Goal: Submit feedback/report problem

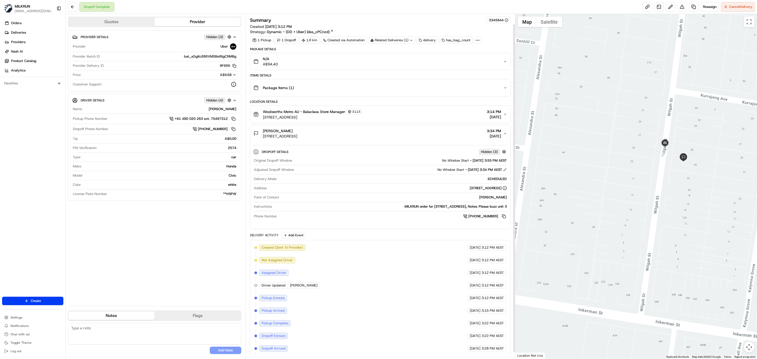
scroll to position [11, 0]
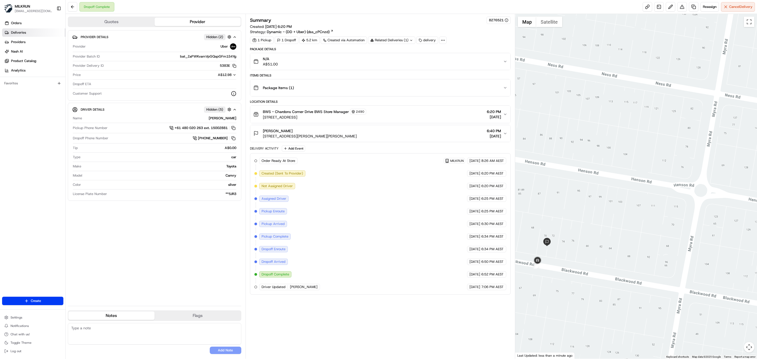
click at [17, 32] on span "Deliveries" at bounding box center [18, 32] width 15 height 5
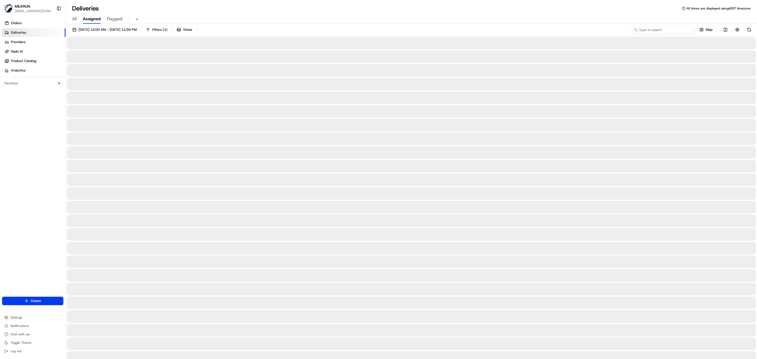
click at [661, 30] on input at bounding box center [662, 29] width 63 height 7
paste input "Melissa Gollan"
click at [637, 29] on input "Melissa Gollan" at bounding box center [662, 29] width 63 height 7
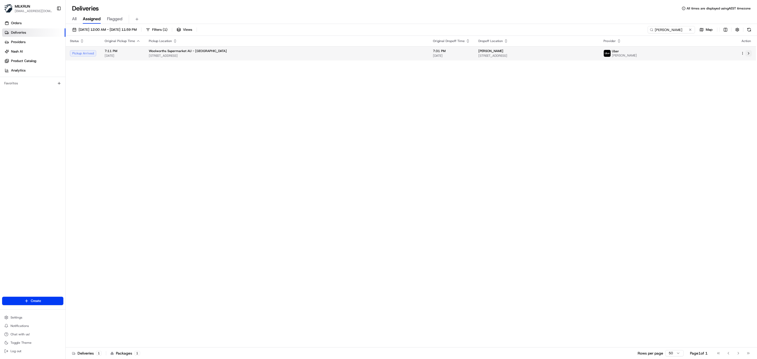
click at [750, 54] on button at bounding box center [748, 53] width 6 height 6
drag, startPoint x: 679, startPoint y: 30, endPoint x: 582, endPoint y: 32, distance: 97.5
click at [583, 32] on div "20/08/2025 12:00 AM - 20/08/2025 11:59 PM Filters ( 1 ) Views Melissa Gollan Map" at bounding box center [411, 31] width 691 height 10
paste input "Rochelle Marsto"
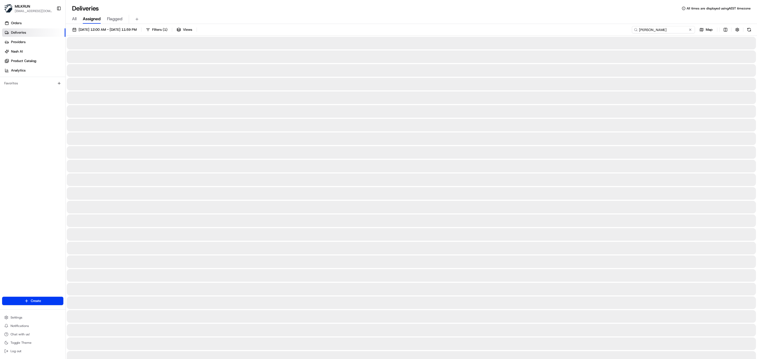
click at [641, 29] on input "Rochelle Marston" at bounding box center [662, 29] width 63 height 7
type input "Rochelle Marston"
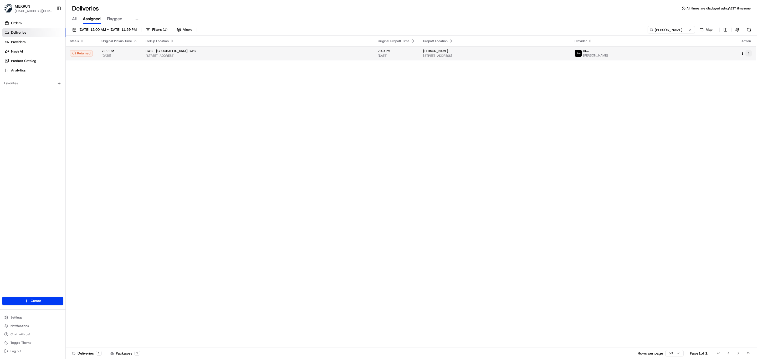
click at [749, 52] on button at bounding box center [748, 53] width 6 height 6
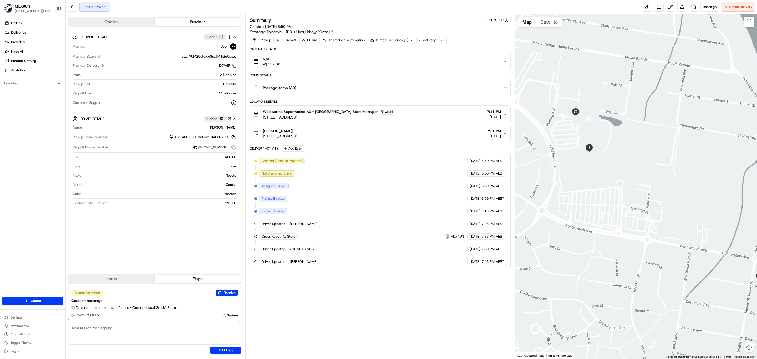
drag, startPoint x: 562, startPoint y: 174, endPoint x: 593, endPoint y: 198, distance: 39.1
click at [593, 198] on div at bounding box center [636, 186] width 242 height 345
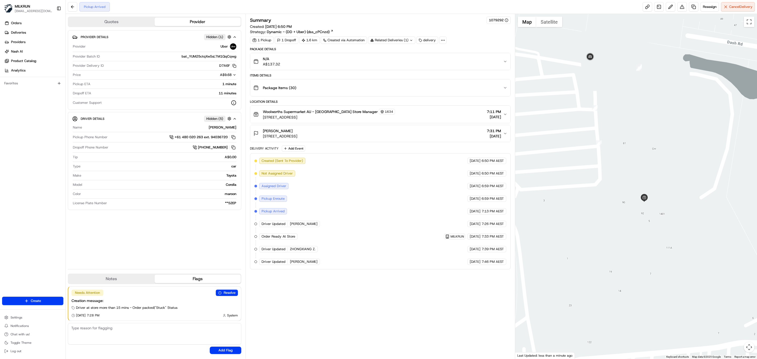
drag, startPoint x: 639, startPoint y: 212, endPoint x: 653, endPoint y: 151, distance: 62.7
click at [653, 151] on div at bounding box center [636, 186] width 242 height 345
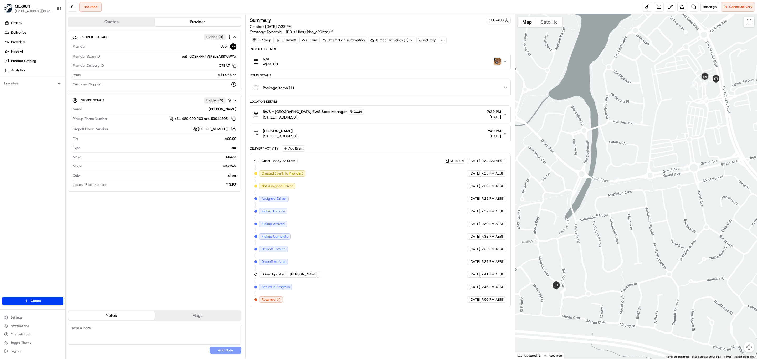
click at [497, 63] on img "button" at bounding box center [496, 61] width 7 height 7
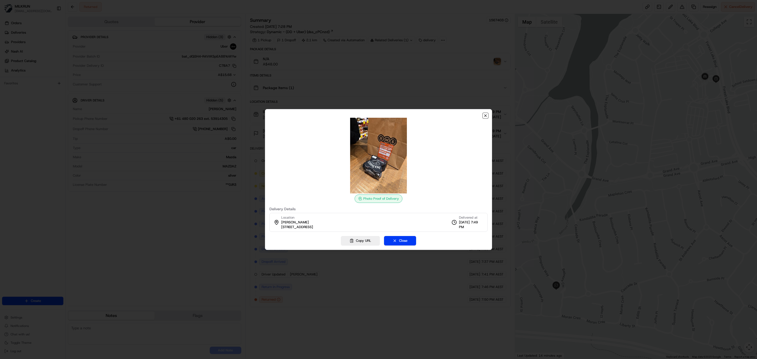
click at [486, 116] on icon "button" at bounding box center [485, 115] width 4 height 4
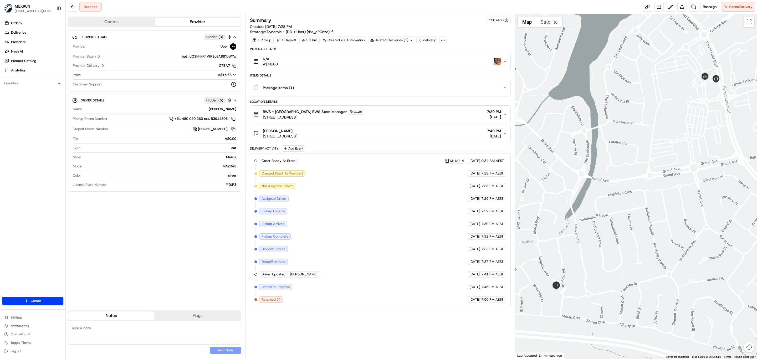
click at [305, 319] on div "Summary 1567403 Created: 20/08/2025 7:28 PM Strategy: Dynamic - (DD + Uber) (ds…" at bounding box center [380, 186] width 261 height 339
click at [342, 333] on div "Summary 1567403 Created: 20/08/2025 7:28 PM Strategy: Dynamic - (DD + Uber) (ds…" at bounding box center [380, 186] width 261 height 339
click at [497, 62] on img "button" at bounding box center [496, 61] width 7 height 7
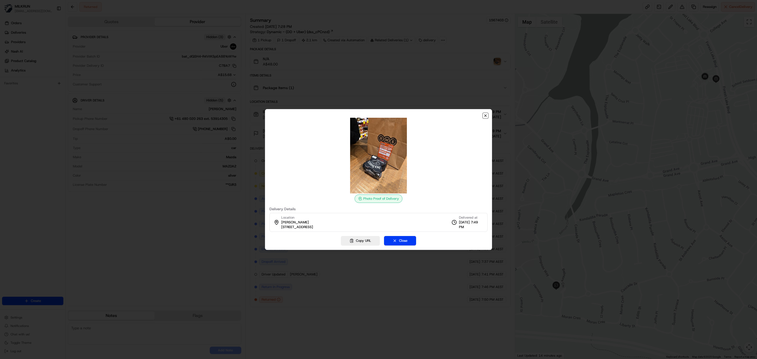
click at [485, 117] on icon "button" at bounding box center [485, 115] width 4 height 4
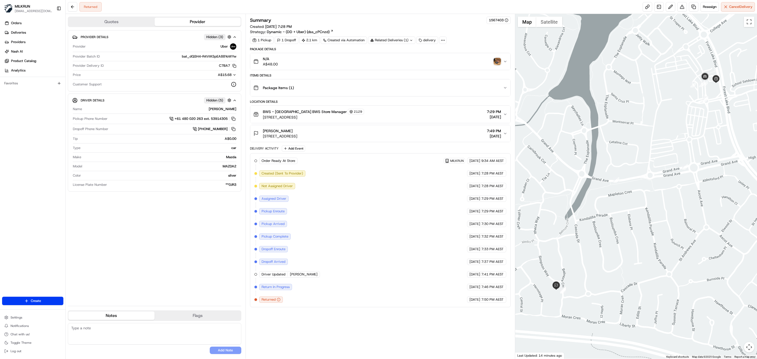
click at [370, 337] on div "Summary 1567403 Created: 20/08/2025 7:28 PM Strategy: Dynamic - (DD + Uber) (ds…" at bounding box center [380, 186] width 261 height 339
click at [18, 33] on span "Deliveries" at bounding box center [18, 32] width 15 height 5
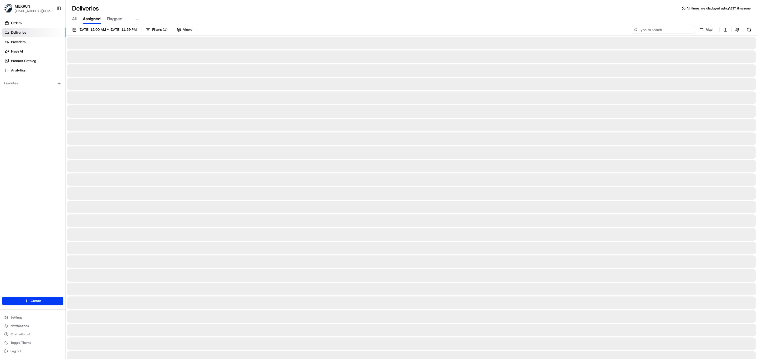
click at [669, 28] on input at bounding box center [662, 29] width 63 height 7
paste input "[PERSON_NAME]"
click at [639, 29] on input "[PERSON_NAME]" at bounding box center [662, 29] width 63 height 7
type input "[PERSON_NAME]"
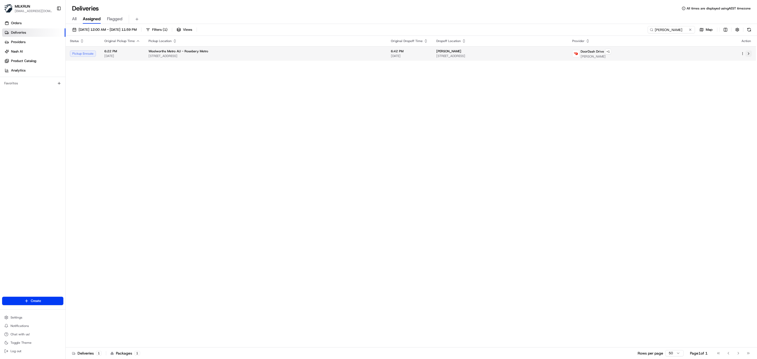
click at [745, 52] on button at bounding box center [748, 53] width 6 height 6
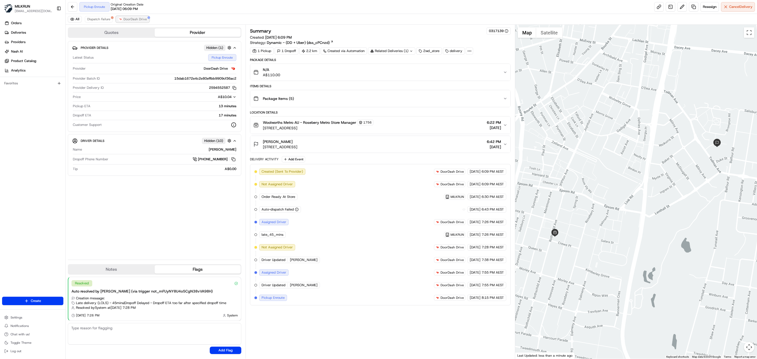
click at [131, 21] on span "DoorDash Drive" at bounding box center [134, 19] width 23 height 4
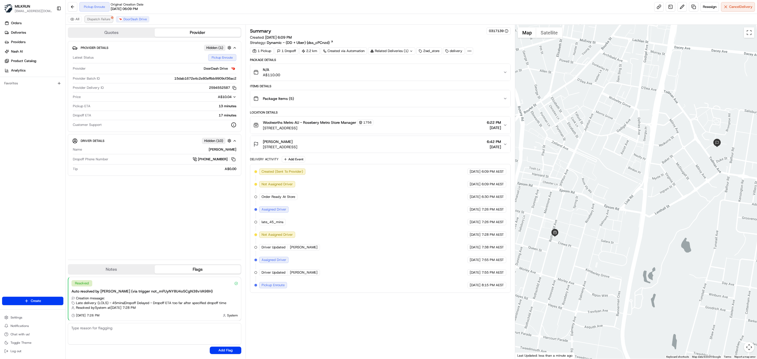
click at [99, 19] on span "Dispatch Failure" at bounding box center [98, 19] width 23 height 4
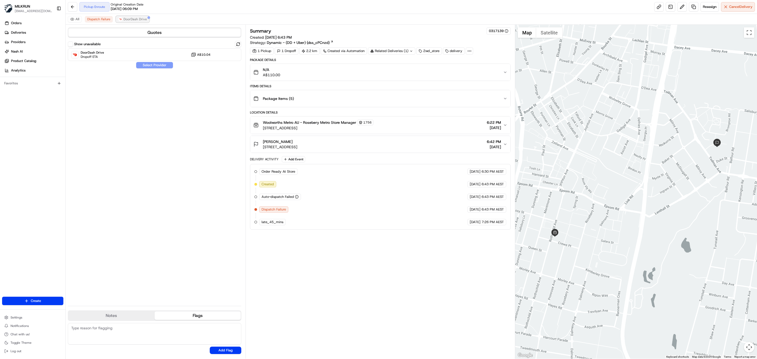
click at [134, 19] on span "DoorDash Drive" at bounding box center [134, 19] width 23 height 4
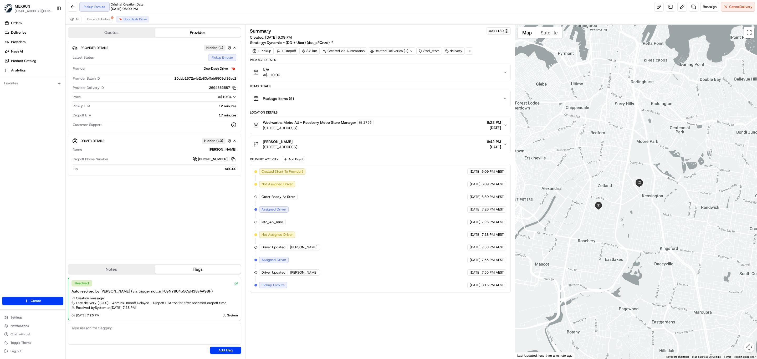
click at [654, 234] on div at bounding box center [636, 192] width 242 height 334
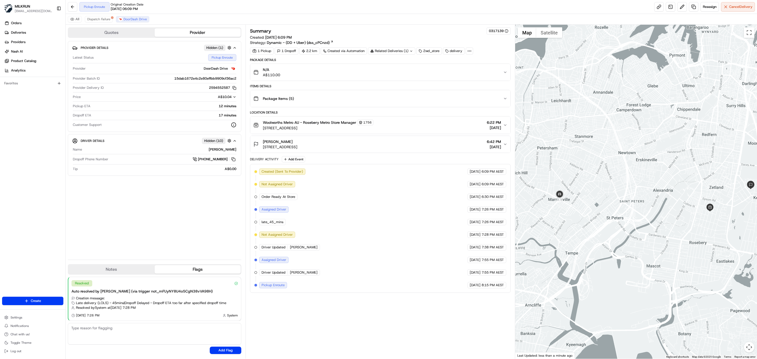
drag, startPoint x: 612, startPoint y: 249, endPoint x: 623, endPoint y: 241, distance: 13.6
click at [623, 241] on div at bounding box center [636, 192] width 242 height 334
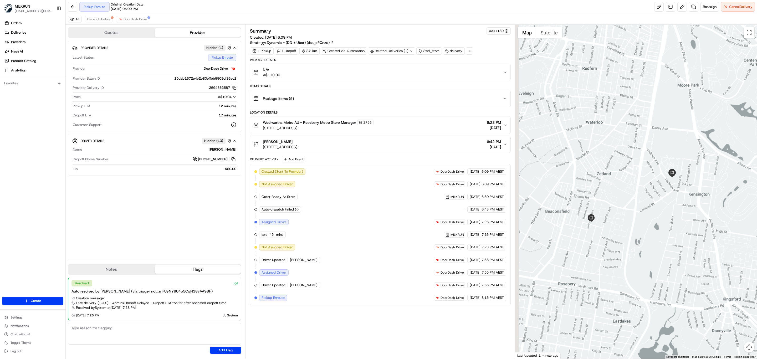
drag, startPoint x: 617, startPoint y: 245, endPoint x: 645, endPoint y: 245, distance: 27.6
click at [645, 245] on div at bounding box center [636, 192] width 242 height 334
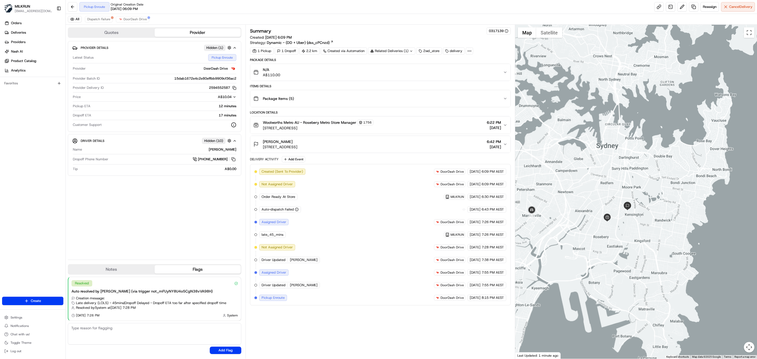
drag, startPoint x: 579, startPoint y: 243, endPoint x: 609, endPoint y: 239, distance: 29.9
click at [609, 239] on div at bounding box center [636, 192] width 242 height 334
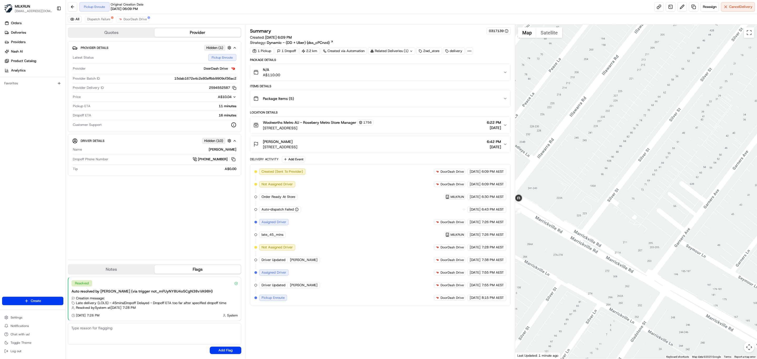
drag, startPoint x: 607, startPoint y: 208, endPoint x: 631, endPoint y: 198, distance: 26.7
click at [631, 198] on div at bounding box center [636, 192] width 242 height 334
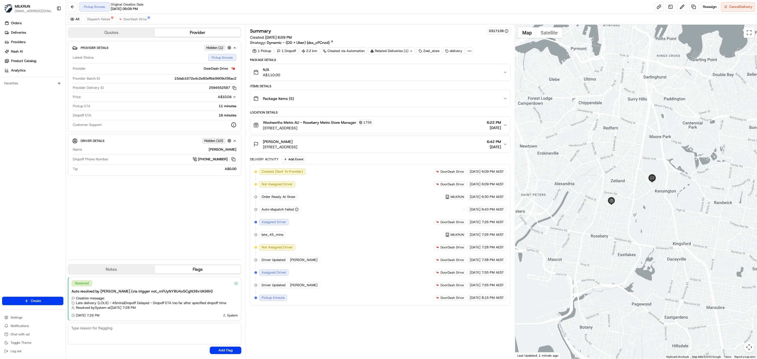
drag, startPoint x: 618, startPoint y: 195, endPoint x: 626, endPoint y: 193, distance: 8.0
click at [626, 193] on div at bounding box center [636, 192] width 242 height 334
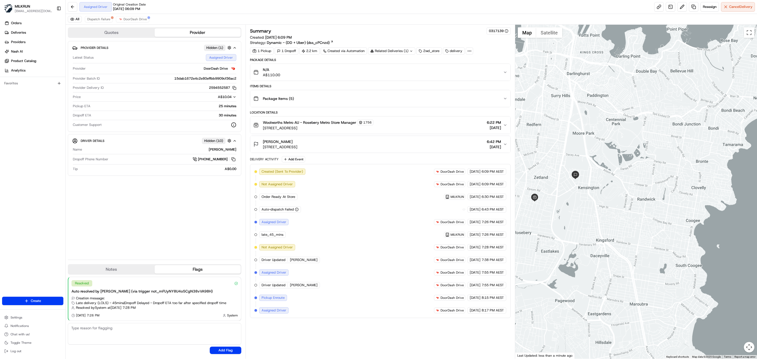
drag, startPoint x: 571, startPoint y: 211, endPoint x: 630, endPoint y: 193, distance: 61.8
click at [630, 193] on div at bounding box center [636, 192] width 242 height 334
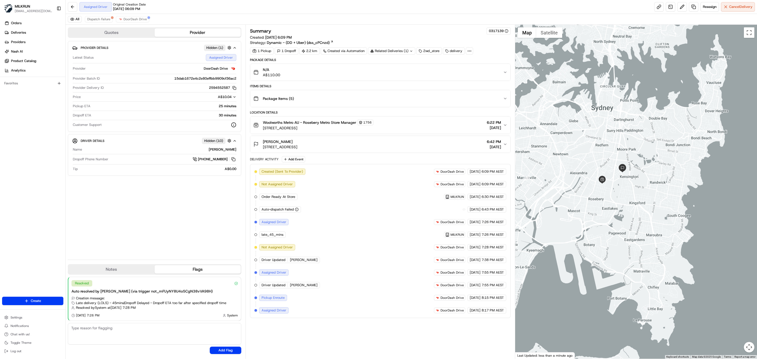
drag, startPoint x: 537, startPoint y: 177, endPoint x: 599, endPoint y: 185, distance: 62.5
click at [598, 185] on div at bounding box center [636, 192] width 242 height 334
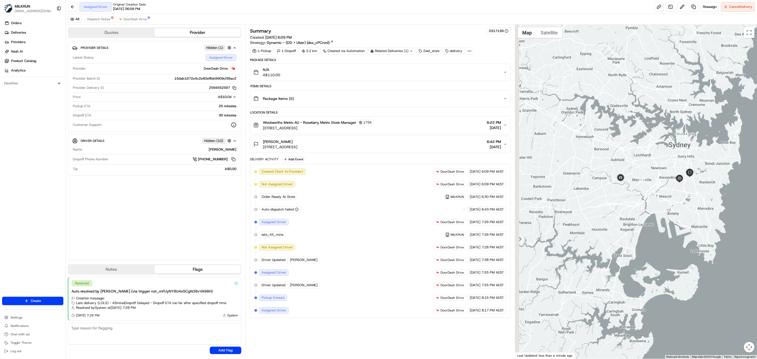
drag, startPoint x: 567, startPoint y: 185, endPoint x: 650, endPoint y: 184, distance: 83.3
click at [650, 184] on div at bounding box center [636, 192] width 242 height 334
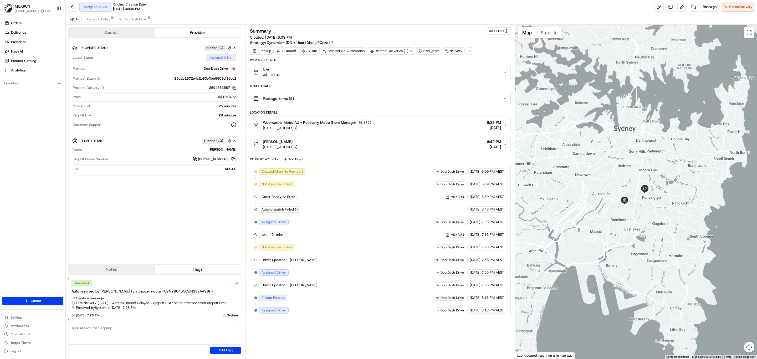
drag, startPoint x: 564, startPoint y: 244, endPoint x: 594, endPoint y: 226, distance: 35.0
click at [594, 226] on div at bounding box center [636, 192] width 242 height 334
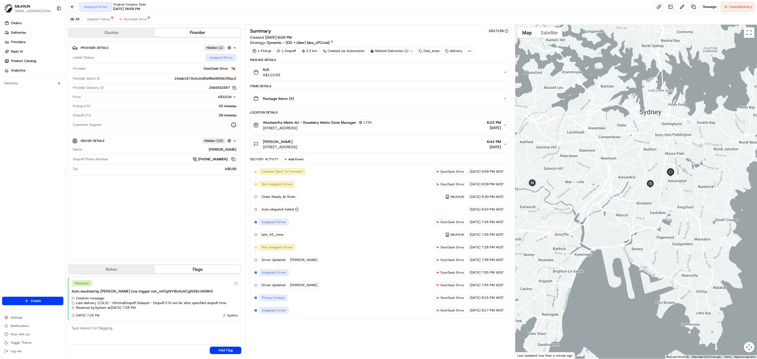
drag, startPoint x: 538, startPoint y: 203, endPoint x: 566, endPoint y: 206, distance: 28.0
click at [566, 206] on div at bounding box center [636, 192] width 242 height 334
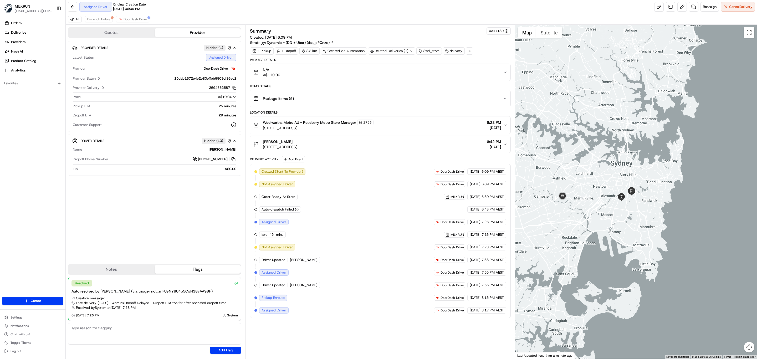
click at [136, 14] on div "All Dispatch Failure DoorDash Drive" at bounding box center [411, 19] width 691 height 11
click at [136, 20] on span "DoorDash Drive" at bounding box center [134, 19] width 23 height 4
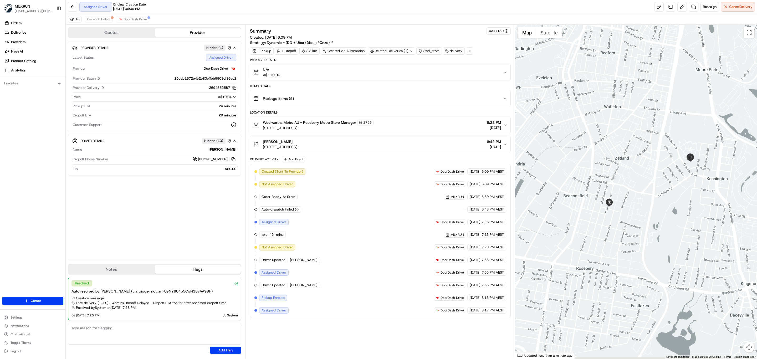
drag, startPoint x: 595, startPoint y: 228, endPoint x: 612, endPoint y: 214, distance: 21.7
click at [635, 220] on div at bounding box center [636, 192] width 242 height 334
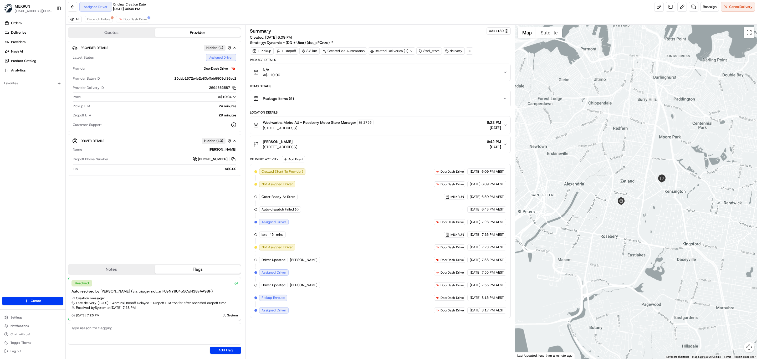
drag, startPoint x: 583, startPoint y: 232, endPoint x: 619, endPoint y: 226, distance: 37.2
click at [619, 226] on div at bounding box center [636, 192] width 242 height 334
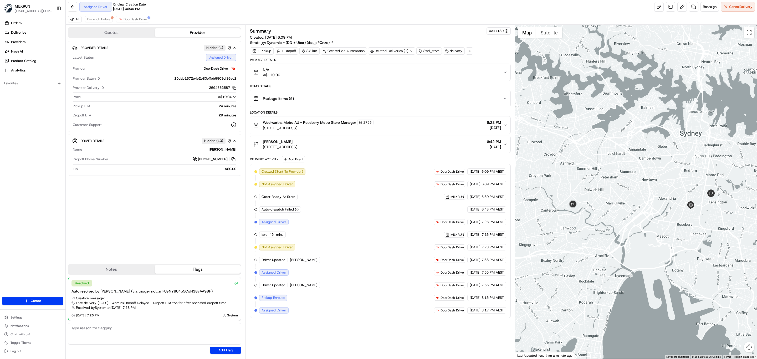
drag, startPoint x: 543, startPoint y: 214, endPoint x: 596, endPoint y: 215, distance: 53.1
click at [596, 215] on div at bounding box center [636, 192] width 242 height 334
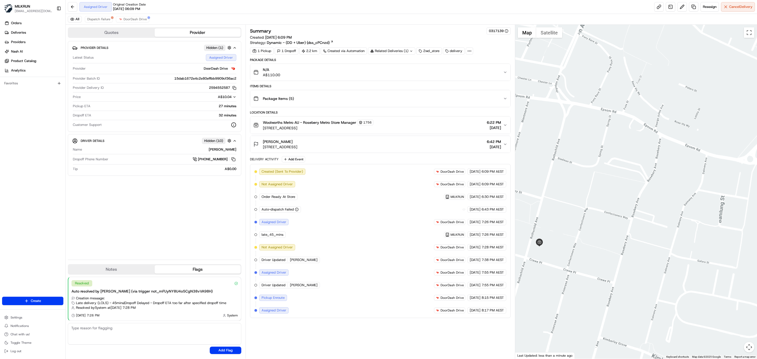
drag, startPoint x: 569, startPoint y: 236, endPoint x: 621, endPoint y: 229, distance: 52.5
click at [621, 232] on div at bounding box center [636, 192] width 242 height 334
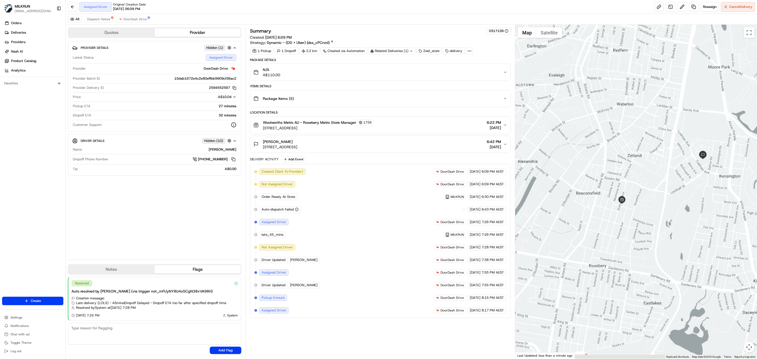
drag, startPoint x: 610, startPoint y: 209, endPoint x: 623, endPoint y: 205, distance: 13.7
click at [623, 205] on div at bounding box center [636, 192] width 242 height 334
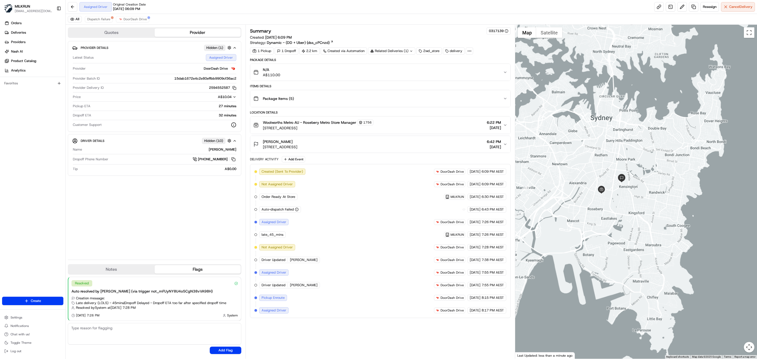
drag, startPoint x: 564, startPoint y: 215, endPoint x: 593, endPoint y: 215, distance: 28.9
click at [593, 215] on div at bounding box center [636, 192] width 242 height 334
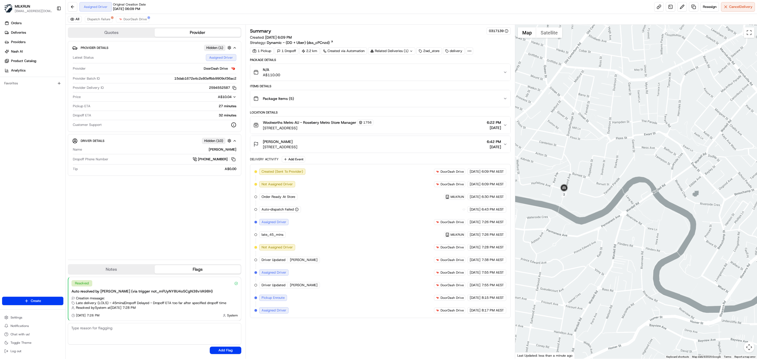
drag, startPoint x: 580, startPoint y: 198, endPoint x: 587, endPoint y: 198, distance: 7.4
click at [587, 198] on div at bounding box center [636, 192] width 242 height 334
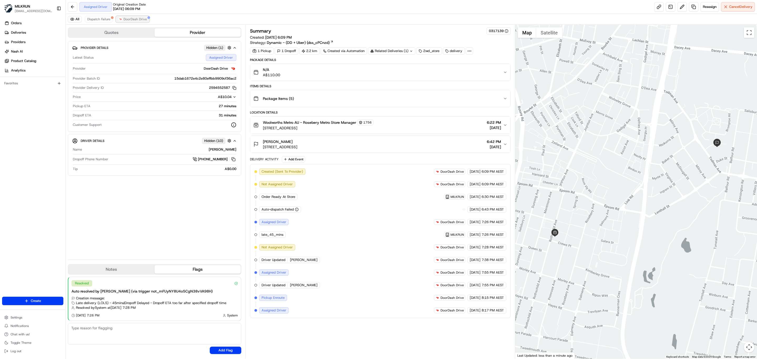
click at [128, 19] on span "DoorDash Drive" at bounding box center [134, 19] width 23 height 4
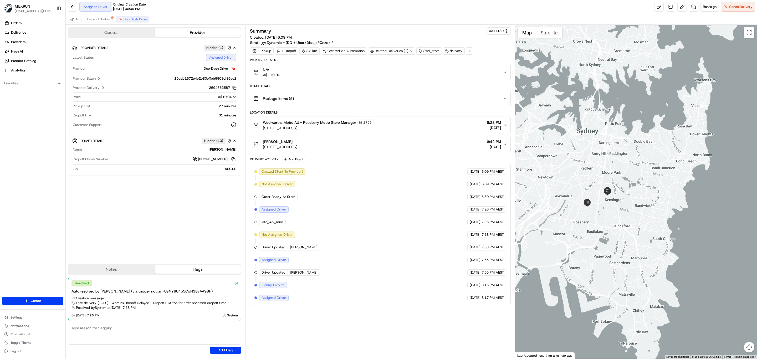
drag, startPoint x: 605, startPoint y: 224, endPoint x: 627, endPoint y: 221, distance: 22.3
click at [627, 221] on div at bounding box center [636, 192] width 242 height 334
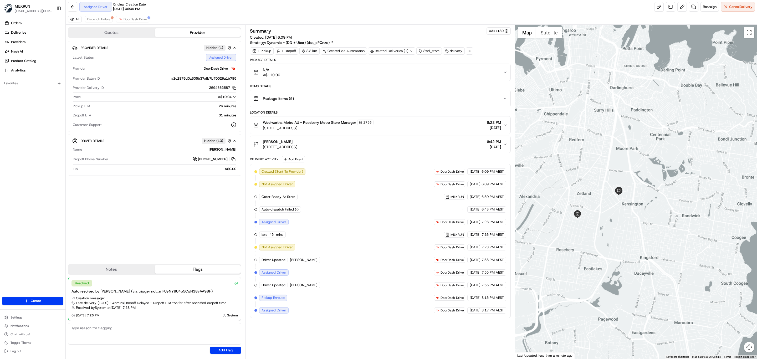
drag, startPoint x: 583, startPoint y: 222, endPoint x: 609, endPoint y: 222, distance: 26.0
click at [609, 222] on div at bounding box center [636, 192] width 242 height 334
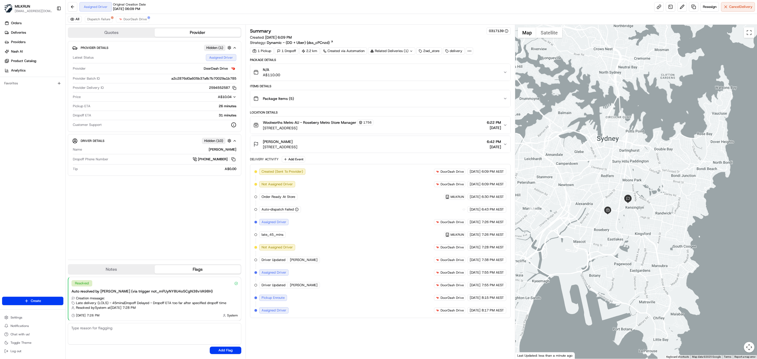
drag, startPoint x: 555, startPoint y: 238, endPoint x: 591, endPoint y: 239, distance: 36.3
click at [591, 239] on div at bounding box center [636, 192] width 242 height 334
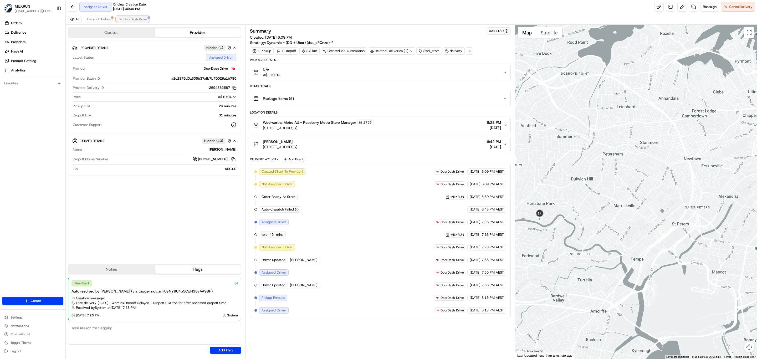
click at [137, 19] on span "DoorDash Drive" at bounding box center [134, 19] width 23 height 4
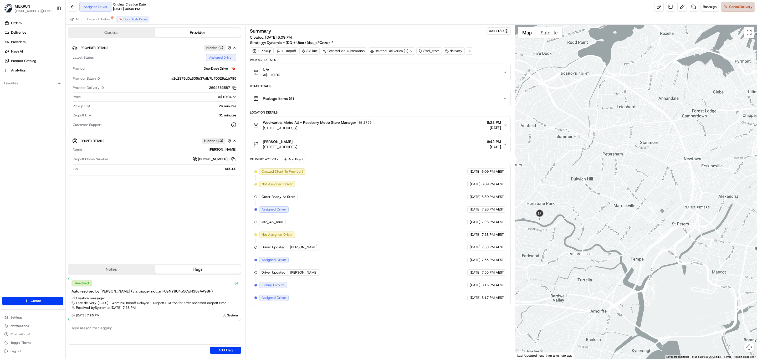
click at [729, 7] on span "Cancel Delivery" at bounding box center [740, 6] width 23 height 5
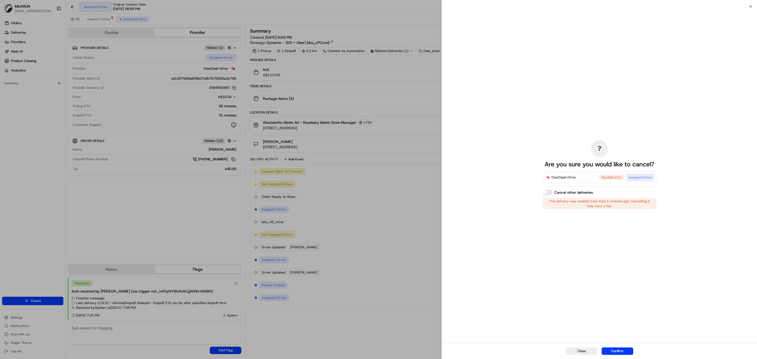
click at [749, 7] on div "? Are you sure you would like to cancel? DoorDash Drive Fee: A$9.13 Assigned Dr…" at bounding box center [599, 174] width 315 height 336
click at [750, 5] on icon "button" at bounding box center [750, 6] width 4 height 4
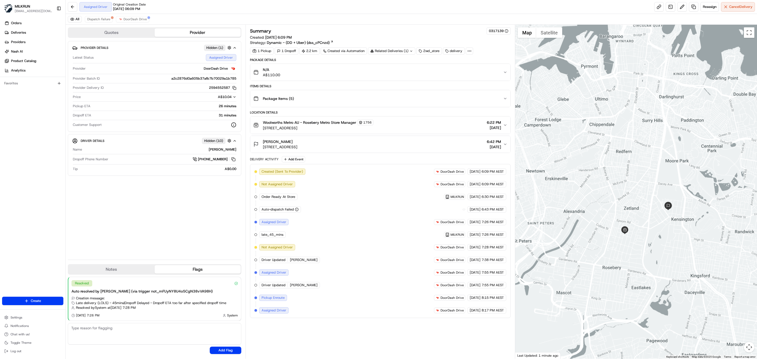
drag, startPoint x: 553, startPoint y: 242, endPoint x: 622, endPoint y: 240, distance: 68.3
click at [622, 240] on div at bounding box center [636, 192] width 242 height 334
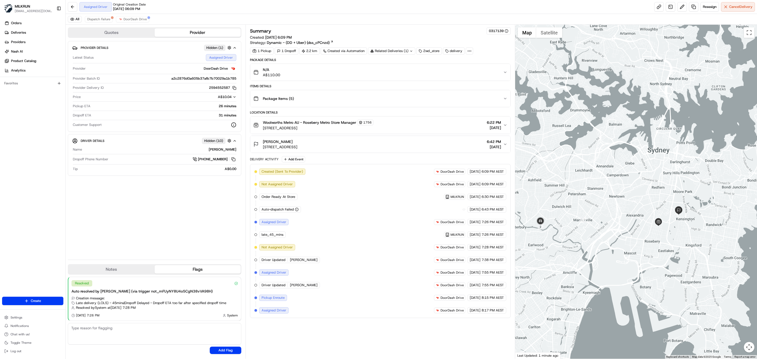
drag, startPoint x: 570, startPoint y: 245, endPoint x: 605, endPoint y: 240, distance: 35.8
click at [605, 240] on div at bounding box center [636, 192] width 242 height 334
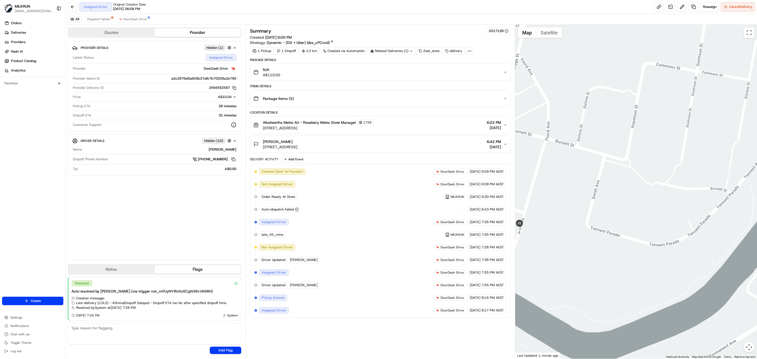
drag, startPoint x: 599, startPoint y: 238, endPoint x: 646, endPoint y: 230, distance: 48.2
click at [646, 230] on div at bounding box center [636, 192] width 242 height 334
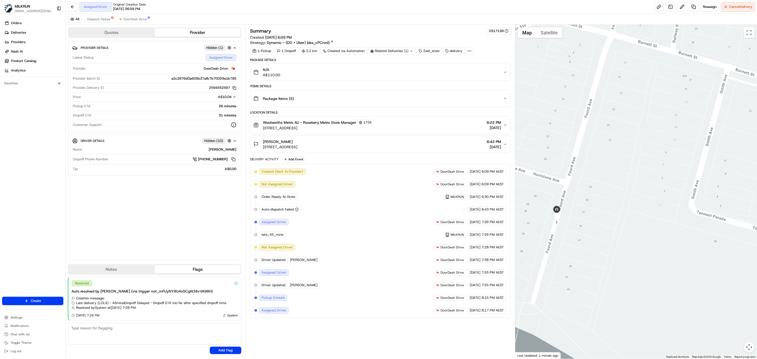
drag, startPoint x: 581, startPoint y: 228, endPoint x: 608, endPoint y: 225, distance: 27.7
click at [608, 225] on div at bounding box center [636, 192] width 242 height 334
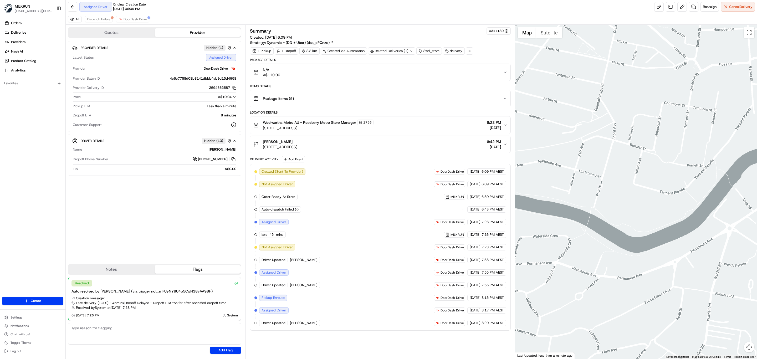
drag, startPoint x: 639, startPoint y: 266, endPoint x: 654, endPoint y: 219, distance: 49.6
click at [654, 219] on div at bounding box center [636, 192] width 242 height 334
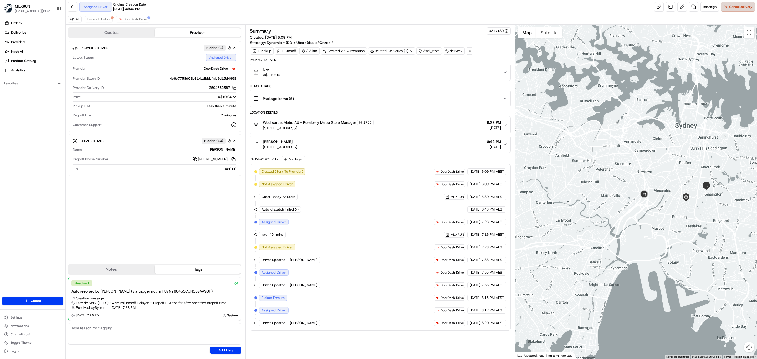
click at [727, 9] on button "Cancel Delivery" at bounding box center [738, 6] width 34 height 9
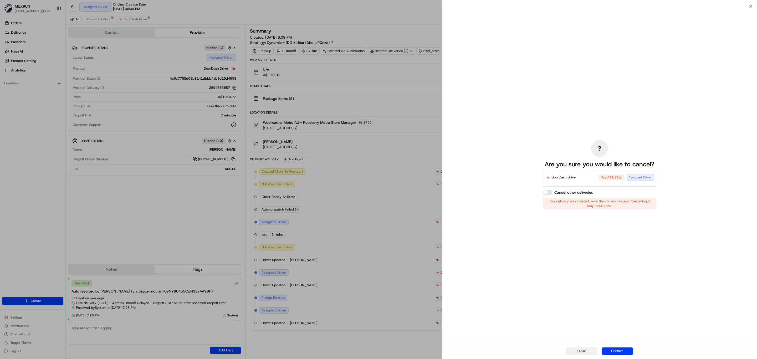
click at [572, 350] on button "Close" at bounding box center [582, 350] width 32 height 7
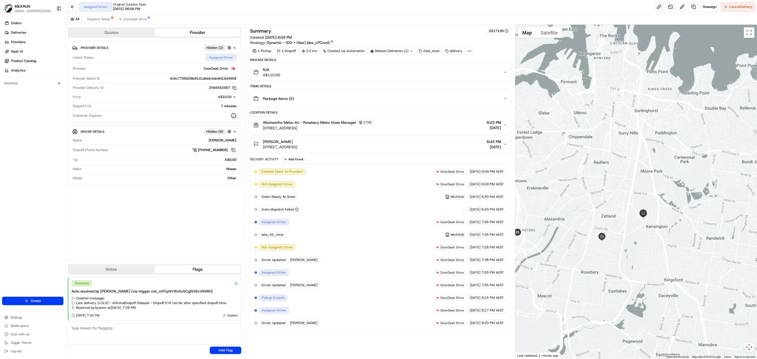
drag, startPoint x: 598, startPoint y: 249, endPoint x: 642, endPoint y: 231, distance: 46.9
click at [642, 231] on div at bounding box center [636, 192] width 242 height 334
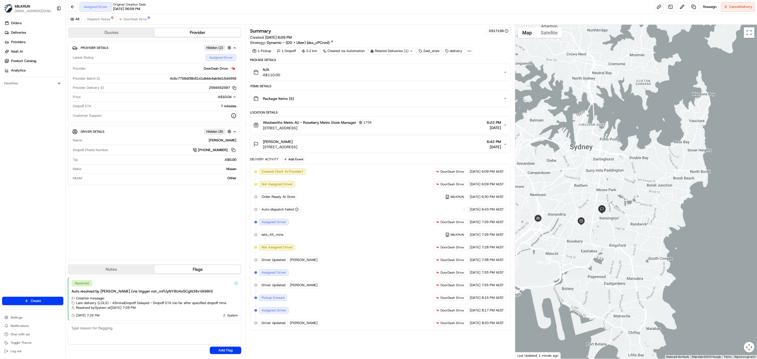
drag, startPoint x: 532, startPoint y: 248, endPoint x: 568, endPoint y: 234, distance: 38.9
click at [568, 234] on div at bounding box center [636, 192] width 242 height 334
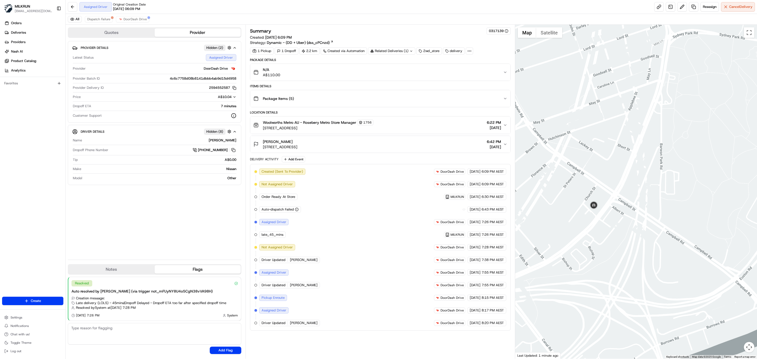
drag, startPoint x: 597, startPoint y: 248, endPoint x: 579, endPoint y: 225, distance: 28.5
click at [579, 225] on div at bounding box center [636, 192] width 242 height 334
click at [134, 17] on button "DoorDash Drive" at bounding box center [132, 19] width 33 height 6
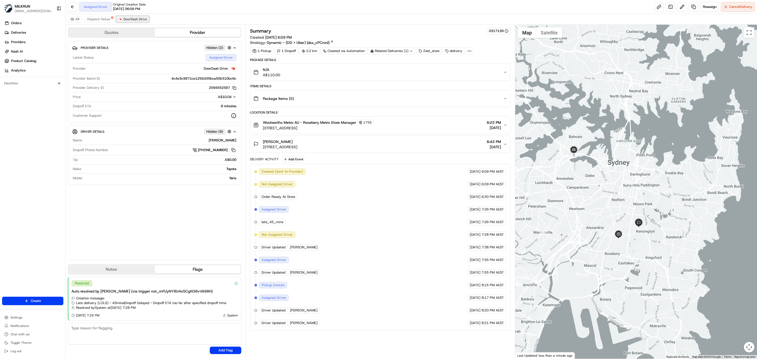
click at [137, 20] on span "DoorDash Drive" at bounding box center [134, 19] width 23 height 4
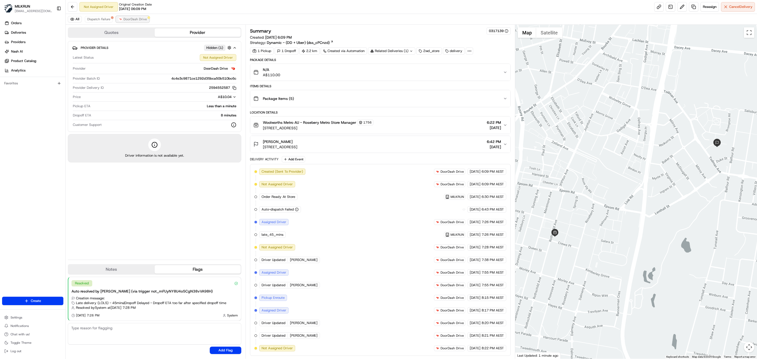
click at [140, 18] on span "DoorDash Drive" at bounding box center [134, 19] width 23 height 4
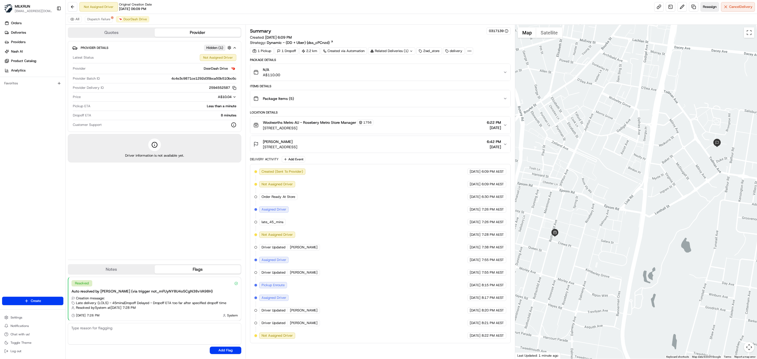
click at [710, 6] on span "Reassign" at bounding box center [709, 6] width 14 height 5
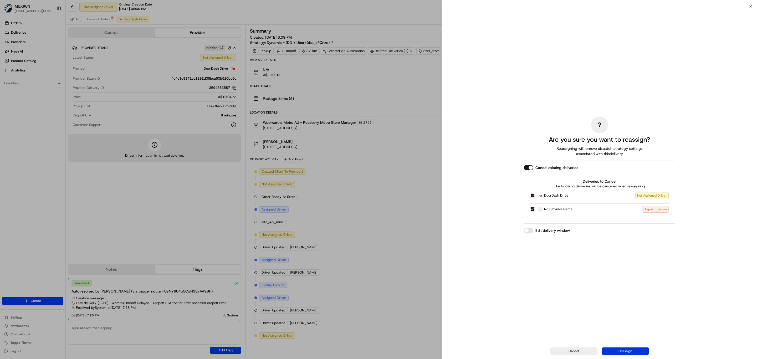
click at [637, 352] on button "Reassign" at bounding box center [624, 350] width 47 height 7
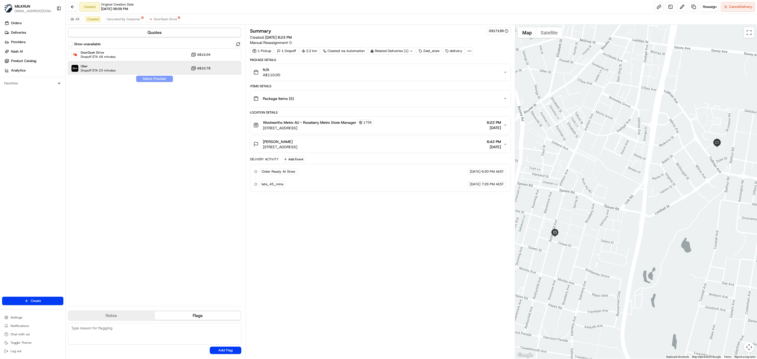
click at [98, 74] on div "Uber Dropoff ETA 23 minutes A$10.78" at bounding box center [154, 68] width 173 height 13
click at [157, 79] on button "Assign Provider" at bounding box center [154, 79] width 37 height 6
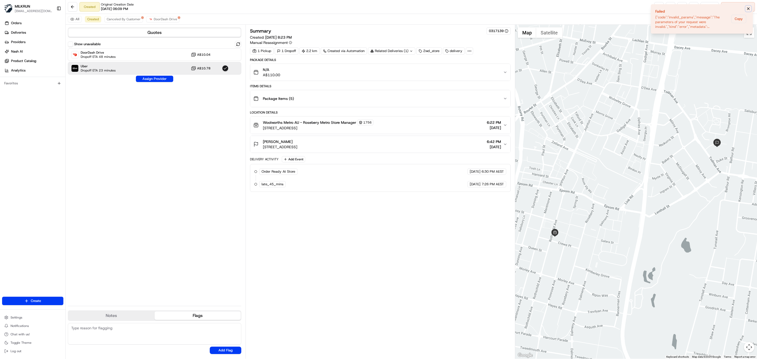
click at [746, 7] on icon "Notifications (F8)" at bounding box center [748, 9] width 4 height 4
click at [677, 5] on button at bounding box center [681, 6] width 9 height 9
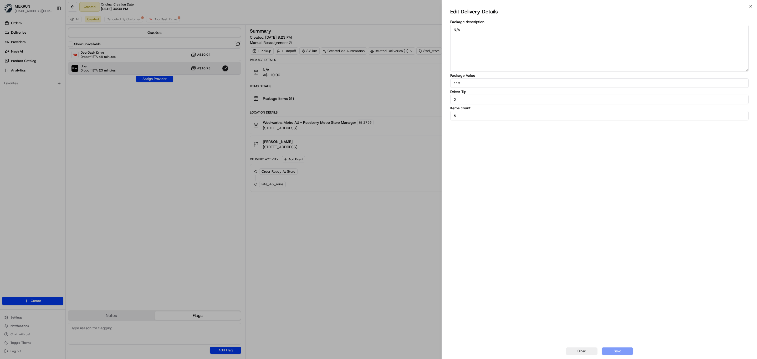
drag, startPoint x: 459, startPoint y: 100, endPoint x: 438, endPoint y: 98, distance: 20.6
click at [438, 98] on body "MILKRUN idiesca@woolworths.com.au Toggle Sidebar Orders Deliveries Providers Na…" at bounding box center [378, 179] width 757 height 359
type input "5"
click at [624, 350] on button "Save" at bounding box center [617, 350] width 32 height 7
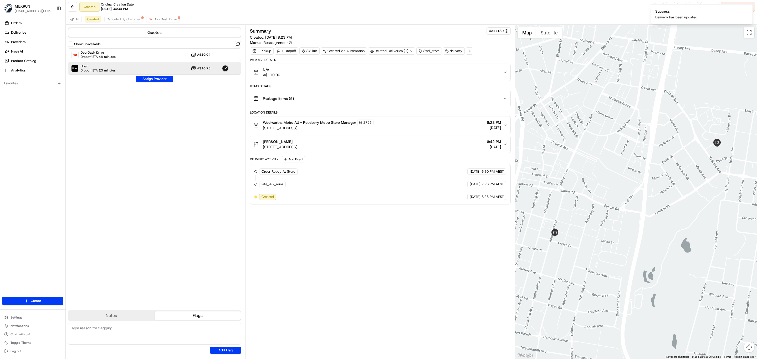
click at [372, 260] on div "Summary 0317139 Created: 20/08/2025 8:23 PM Manual Reassignment 1 Pickup 1 Drop…" at bounding box center [380, 191] width 261 height 329
click at [109, 70] on span "Dropoff ETA 23 minutes" at bounding box center [98, 70] width 35 height 4
click at [160, 68] on div "Uber Dropoff ETA 23 minutes A$10.78" at bounding box center [154, 68] width 173 height 13
click at [155, 77] on button "Assign Provider" at bounding box center [154, 79] width 37 height 6
click at [749, 10] on icon "Notifications (F8)" at bounding box center [748, 9] width 4 height 4
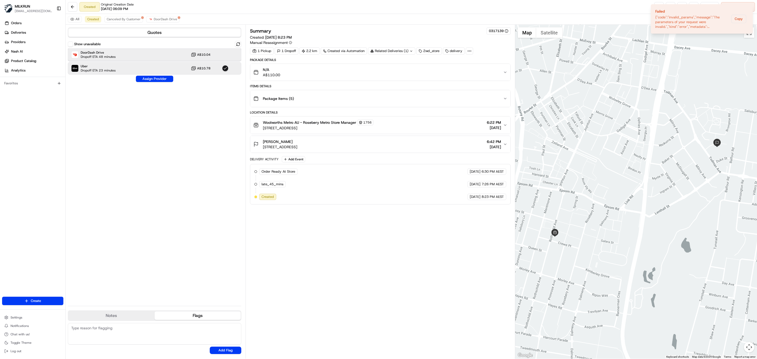
click at [148, 54] on div "DoorDash Drive Dropoff ETA 48 minutes A$10.04" at bounding box center [154, 54] width 173 height 13
click at [156, 77] on button "Assign Provider" at bounding box center [154, 79] width 37 height 6
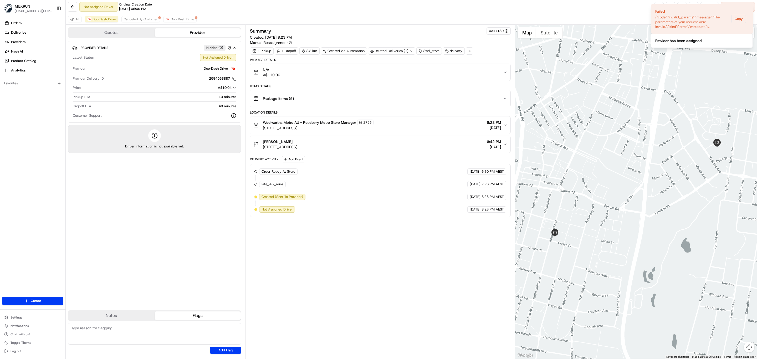
click at [341, 247] on div "Summary 0317139 Created: 20/08/2025 8:23 PM Manual Reassignment 1 Pickup 1 Drop…" at bounding box center [380, 191] width 261 height 329
click at [749, 9] on icon "Notifications (F8)" at bounding box center [748, 9] width 4 height 4
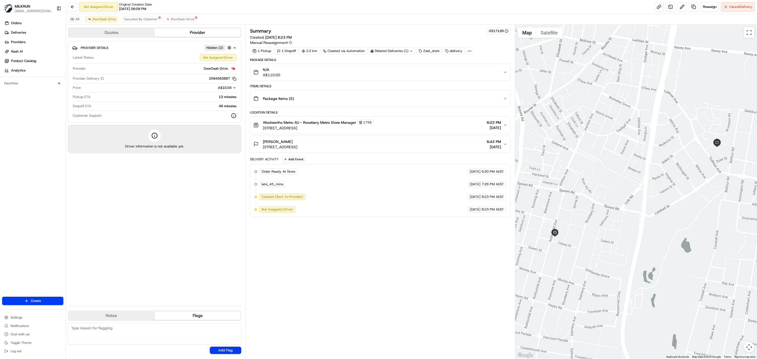
click at [360, 256] on div "Summary 0317139 Created: 20/08/2025 8:23 PM Manual Reassignment 1 Pickup 1 Drop…" at bounding box center [380, 191] width 261 height 329
click at [185, 19] on span "DoorDash Drive" at bounding box center [182, 19] width 23 height 4
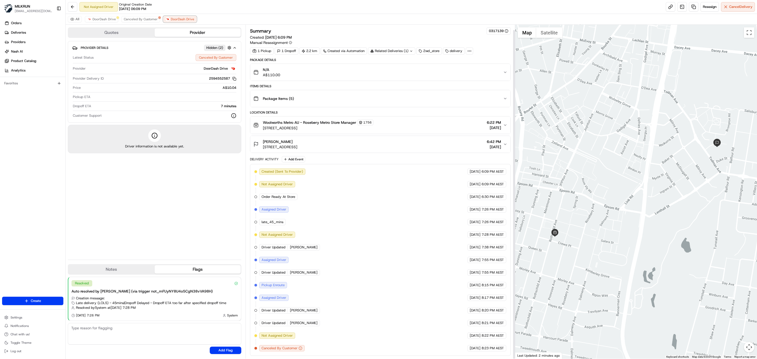
scroll to position [6, 0]
click at [146, 21] on span "Canceled By Customer" at bounding box center [141, 19] width 34 height 4
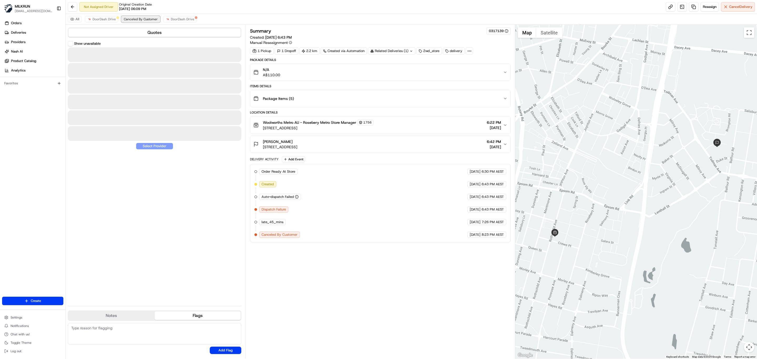
scroll to position [0, 0]
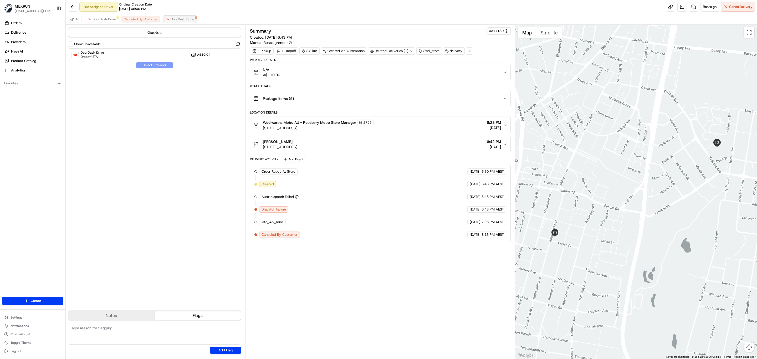
click at [187, 18] on span "DoorDash Drive" at bounding box center [182, 19] width 23 height 4
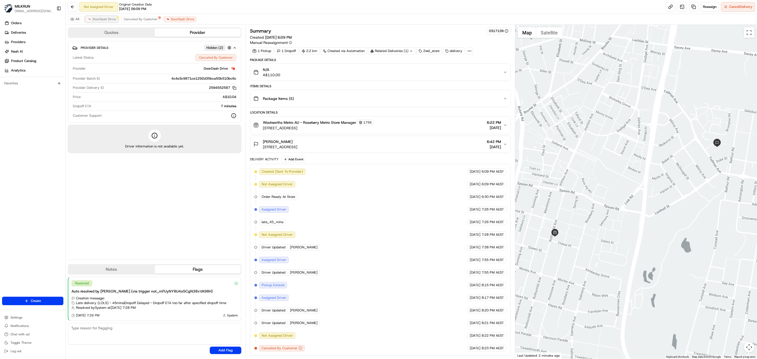
click at [100, 19] on span "DoorDash Drive" at bounding box center [103, 19] width 23 height 4
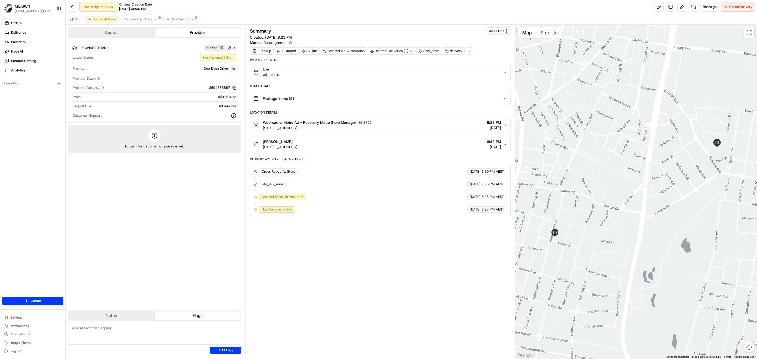
click at [367, 245] on div "Summary 0317139 Created: 20/08/2025 8:23 PM Manual Reassignment 1 Pickup 1 Drop…" at bounding box center [380, 191] width 261 height 329
click at [381, 272] on div "Summary 0317139 Created: 20/08/2025 8:23 PM Manual Reassignment 1 Pickup 1 Drop…" at bounding box center [380, 191] width 261 height 329
click at [732, 6] on span "Cancel Delivery" at bounding box center [740, 6] width 23 height 5
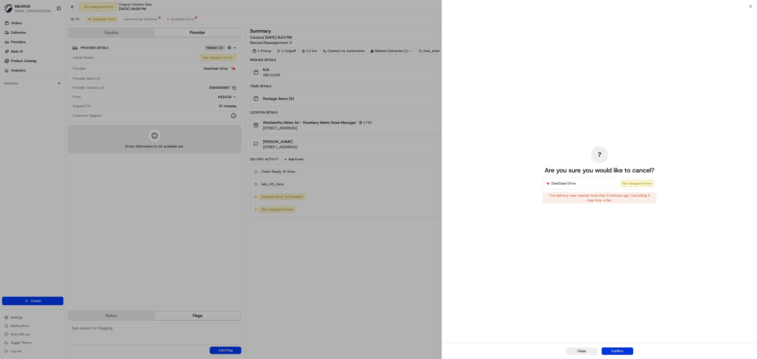
click at [619, 349] on button "Confirm" at bounding box center [617, 350] width 32 height 7
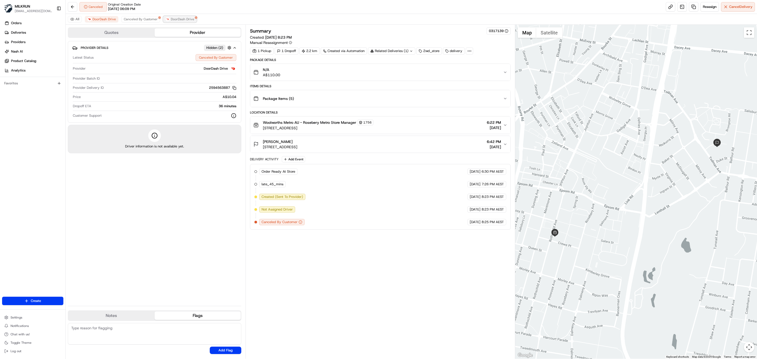
click at [173, 18] on span "DoorDash Drive" at bounding box center [182, 19] width 23 height 4
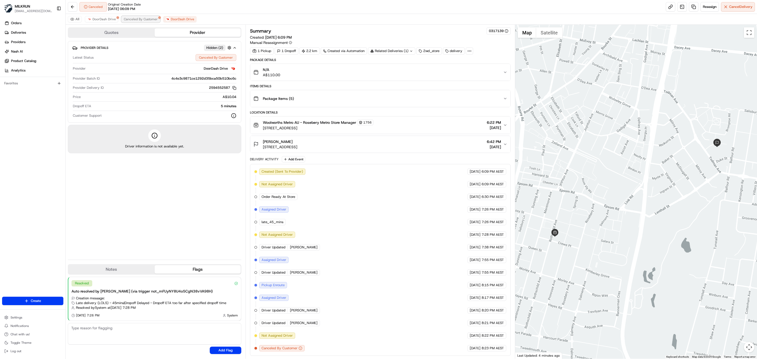
click at [147, 20] on span "Canceled By Customer" at bounding box center [141, 19] width 34 height 4
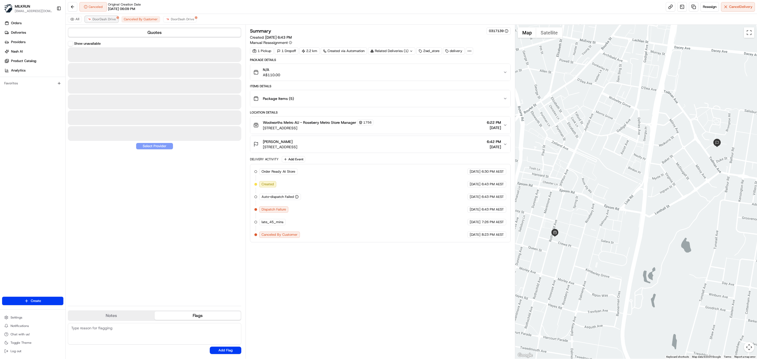
click at [111, 18] on span "DoorDash Drive" at bounding box center [103, 19] width 23 height 4
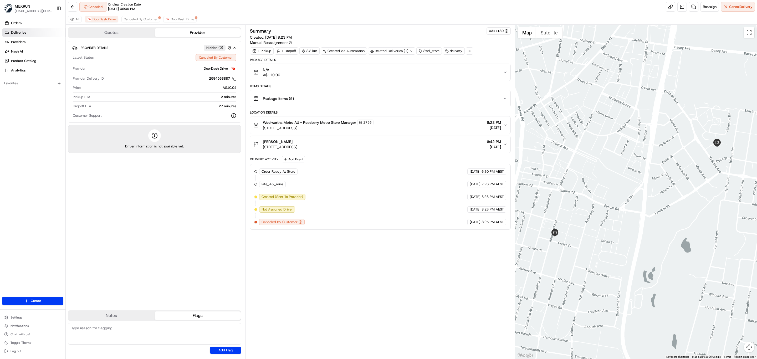
click at [22, 32] on span "Deliveries" at bounding box center [18, 32] width 15 height 5
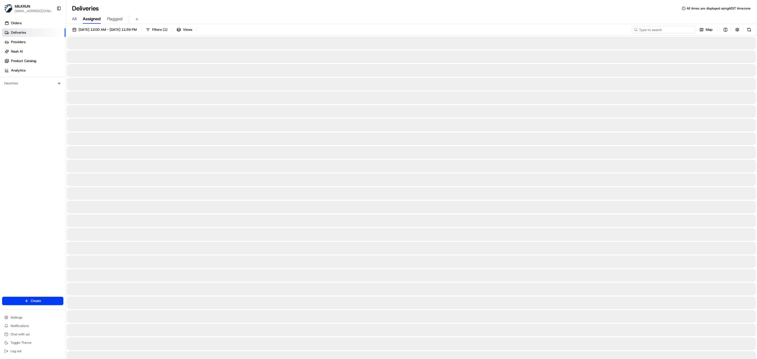
click at [673, 29] on input at bounding box center [662, 29] width 63 height 7
paste input "[PERSON_NAME]"
type input "[PERSON_NAME]"
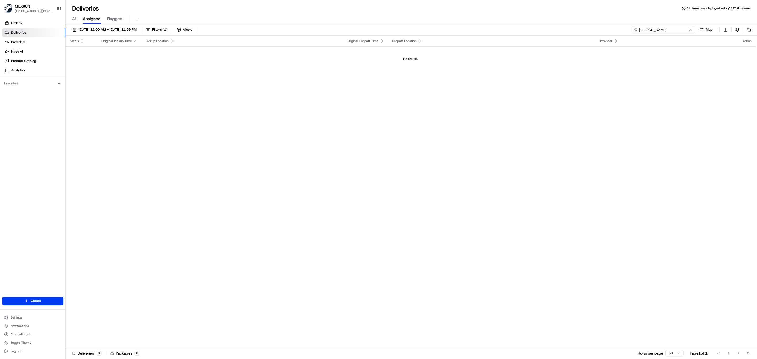
click at [638, 29] on input "[PERSON_NAME]" at bounding box center [662, 29] width 63 height 7
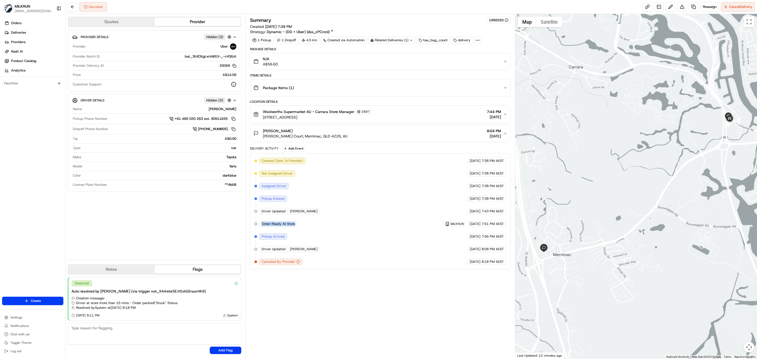
drag, startPoint x: 297, startPoint y: 229, endPoint x: 263, endPoint y: 229, distance: 33.9
click at [263, 227] on div "Order Ready At Store" at bounding box center [278, 224] width 38 height 6
click at [362, 305] on div "Summary 1988283 Created: [DATE] 7:38 PM Strategy: Dynamic - (DD + Uber) (dss_cP…" at bounding box center [380, 186] width 261 height 339
drag, startPoint x: 305, startPoint y: 212, endPoint x: 289, endPoint y: 213, distance: 15.8
click at [289, 213] on div "Driver Updated [PERSON_NAME]" at bounding box center [289, 211] width 61 height 6
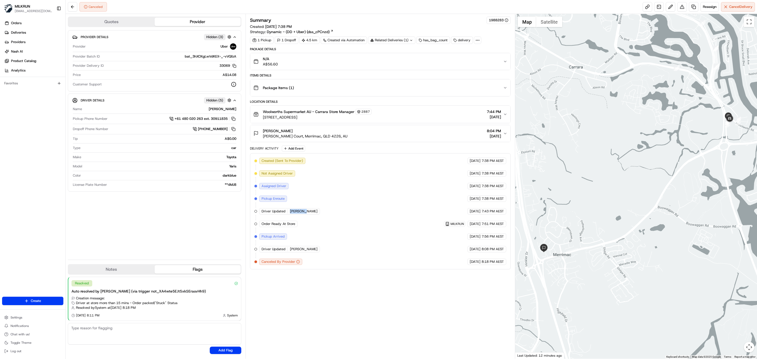
copy span "[PERSON_NAME]"
click at [337, 301] on div "Summary 1988283 Created: [DATE] 7:38 PM Strategy: Dynamic - (DD + Uber) (dss_cP…" at bounding box center [380, 186] width 261 height 339
click at [374, 303] on div "Summary 1988283 Created: [DATE] 7:38 PM Strategy: Dynamic - (DD + Uber) (dss_cP…" at bounding box center [380, 186] width 261 height 339
click at [680, 8] on button at bounding box center [681, 6] width 9 height 9
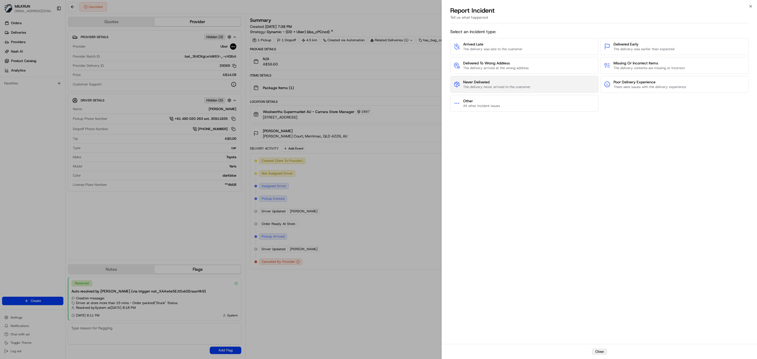
click at [490, 85] on span "The delivery never arrived to the customer" at bounding box center [496, 87] width 67 height 5
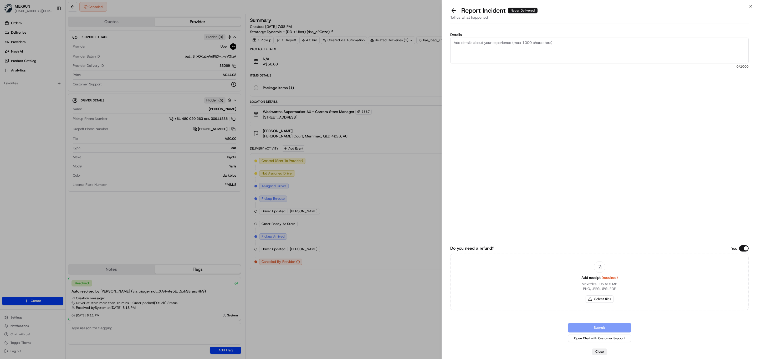
click at [521, 59] on textarea "Details" at bounding box center [599, 51] width 298 height 26
type textarea "C"
type textarea "Order not receio"
click at [749, 6] on icon "button" at bounding box center [750, 6] width 4 height 4
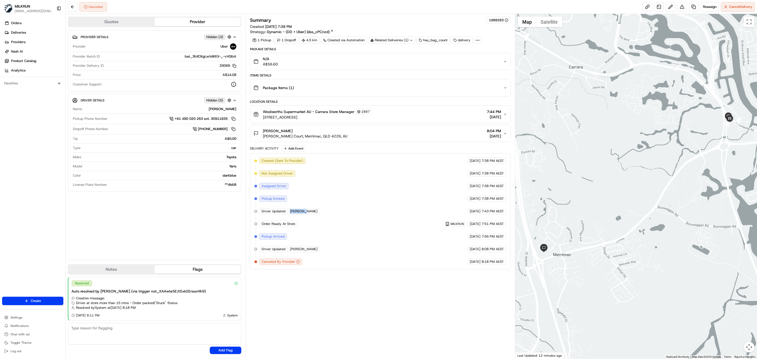
drag, startPoint x: 305, startPoint y: 214, endPoint x: 289, endPoint y: 216, distance: 16.5
click at [289, 214] on div "Driver Updated [PERSON_NAME]" at bounding box center [289, 211] width 61 height 6
copy span "[PERSON_NAME]"
click at [679, 7] on button at bounding box center [681, 6] width 9 height 9
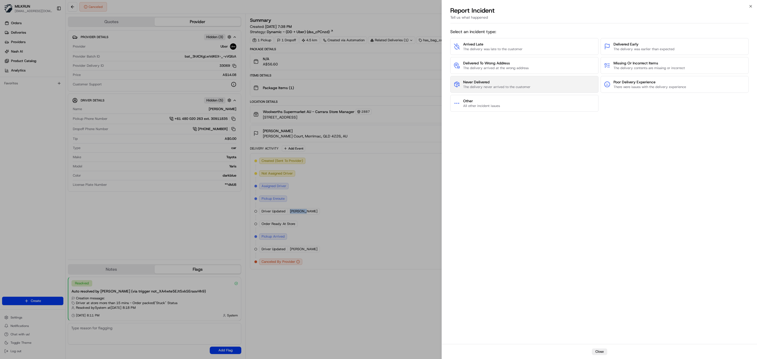
click at [485, 86] on span "The delivery never arrived to the customer" at bounding box center [496, 87] width 67 height 5
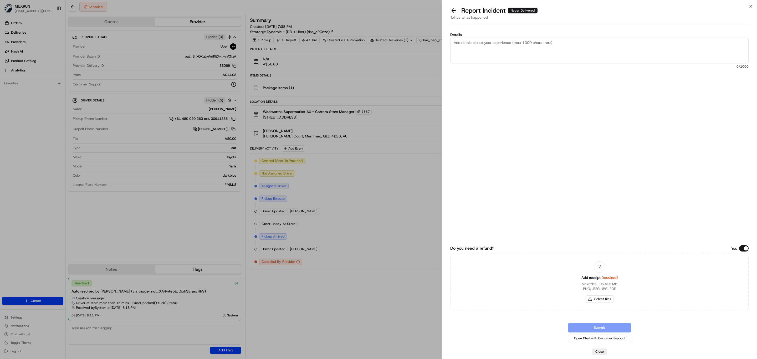
click at [507, 61] on textarea "Details" at bounding box center [599, 51] width 298 height 26
click at [567, 41] on textarea "Order not received. Store advised that the order was picked up at &;58pm" at bounding box center [599, 51] width 298 height 26
click at [597, 46] on textarea "Order not received. Store advised that the order was picked up at 7;58pm" at bounding box center [599, 51] width 298 height 26
paste textarea "[PERSON_NAME]"
type textarea "Order not received. Store advised that the order was picked up at 7;58pm QLD, b…"
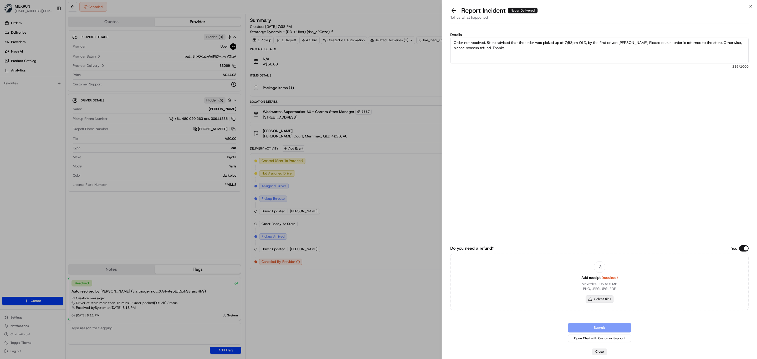
click at [600, 298] on button "Select files" at bounding box center [599, 298] width 28 height 7
type input "C:\fakepath\MILKRUN_ChrisH.pdf"
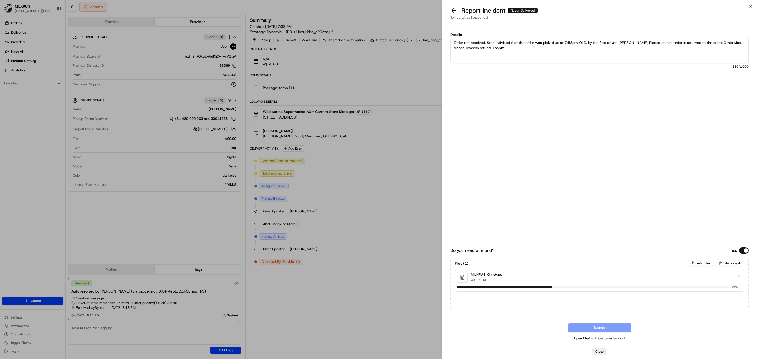
click at [570, 41] on textarea "Order not received. Store advised that the order was picked up at 7;58pm QLD, b…" at bounding box center [599, 51] width 298 height 26
click at [568, 40] on textarea "Order not received. Store advised that the order was picked up at 7;58pm QLD, b…" at bounding box center [599, 51] width 298 height 26
click at [563, 50] on textarea "Order not received. [PERSON_NAME] advised that the order was picked up at 7:58p…" at bounding box center [599, 51] width 298 height 26
click at [638, 52] on textarea "Order not received. [PERSON_NAME] advised that the order was picked up at 7:58p…" at bounding box center [599, 51] width 298 height 26
type textarea "Order not received. [PERSON_NAME] advised that the order was picked up at 7:58p…"
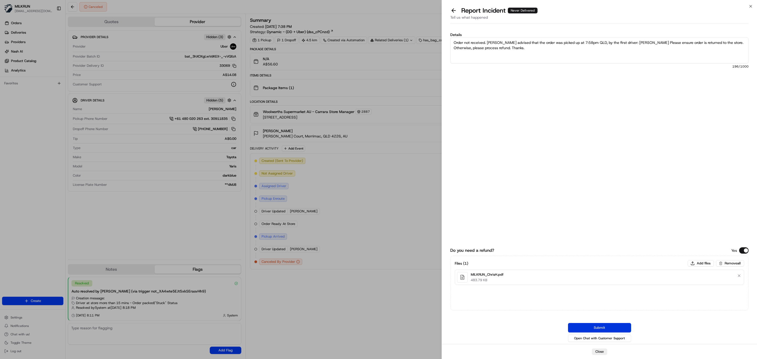
click at [597, 323] on button "Submit" at bounding box center [599, 327] width 63 height 9
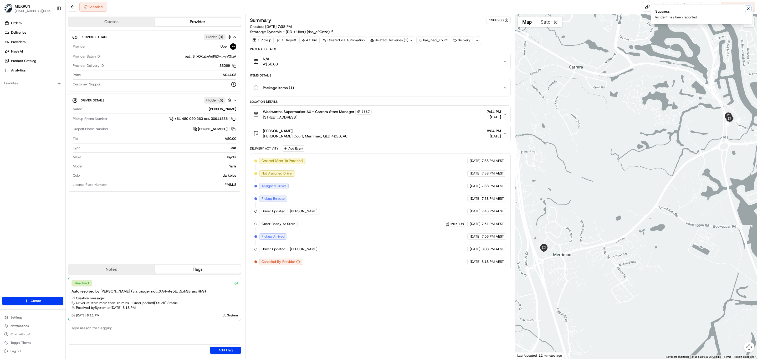
click at [747, 8] on icon "Notifications (F8)" at bounding box center [748, 9] width 2 height 2
click at [679, 8] on button at bounding box center [681, 6] width 9 height 9
